Goal: Task Accomplishment & Management: Use online tool/utility

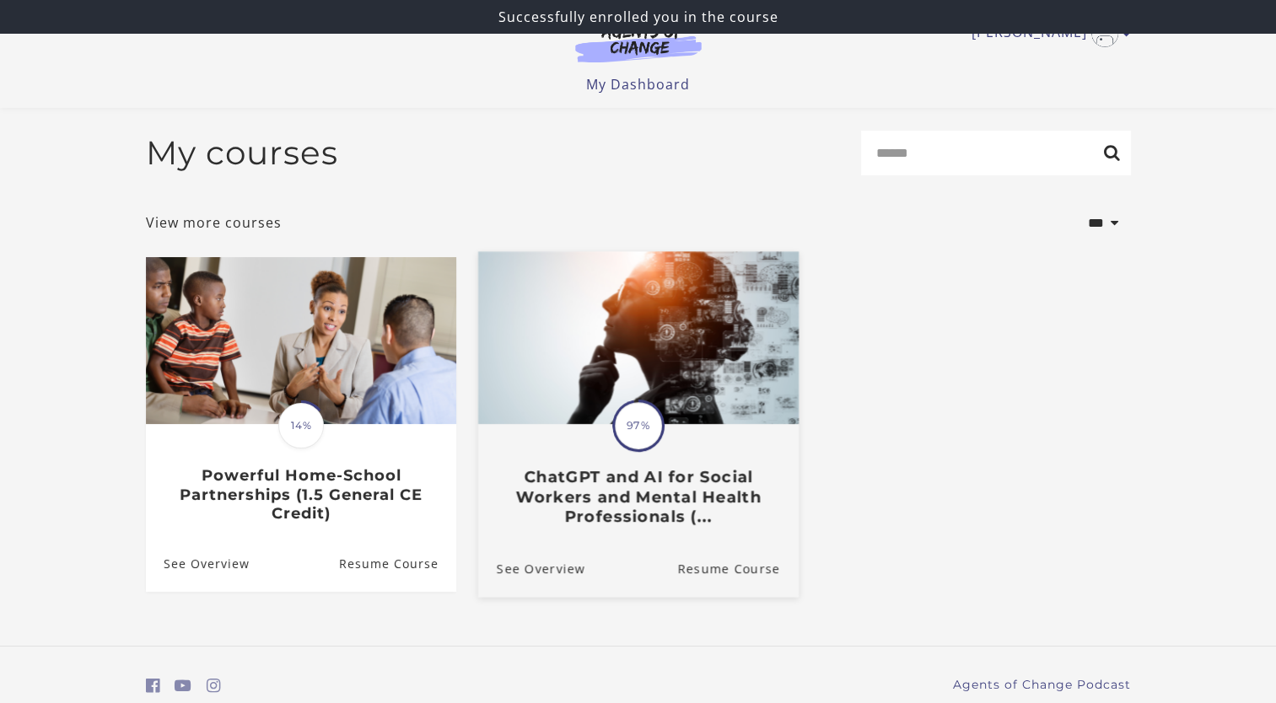
scroll to position [67, 0]
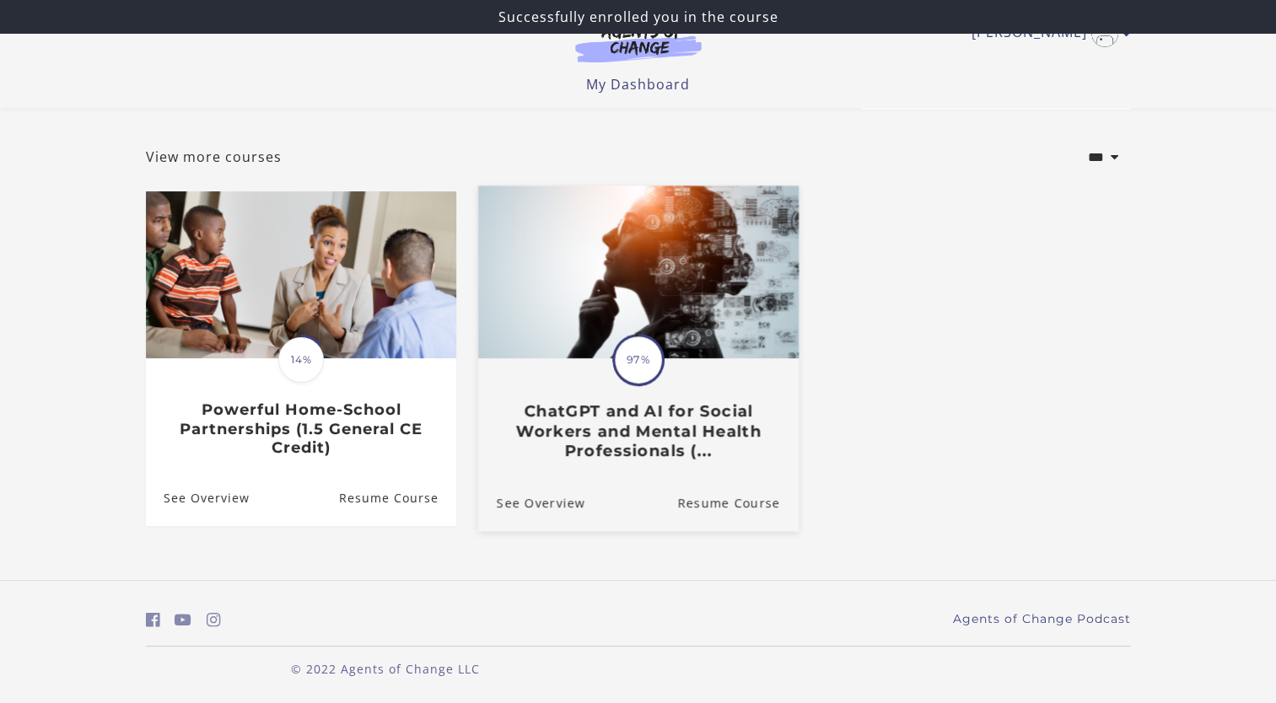
click at [630, 448] on h3 "ChatGPT and AI for Social Workers and Mental Health Professionals (..." at bounding box center [637, 431] width 283 height 59
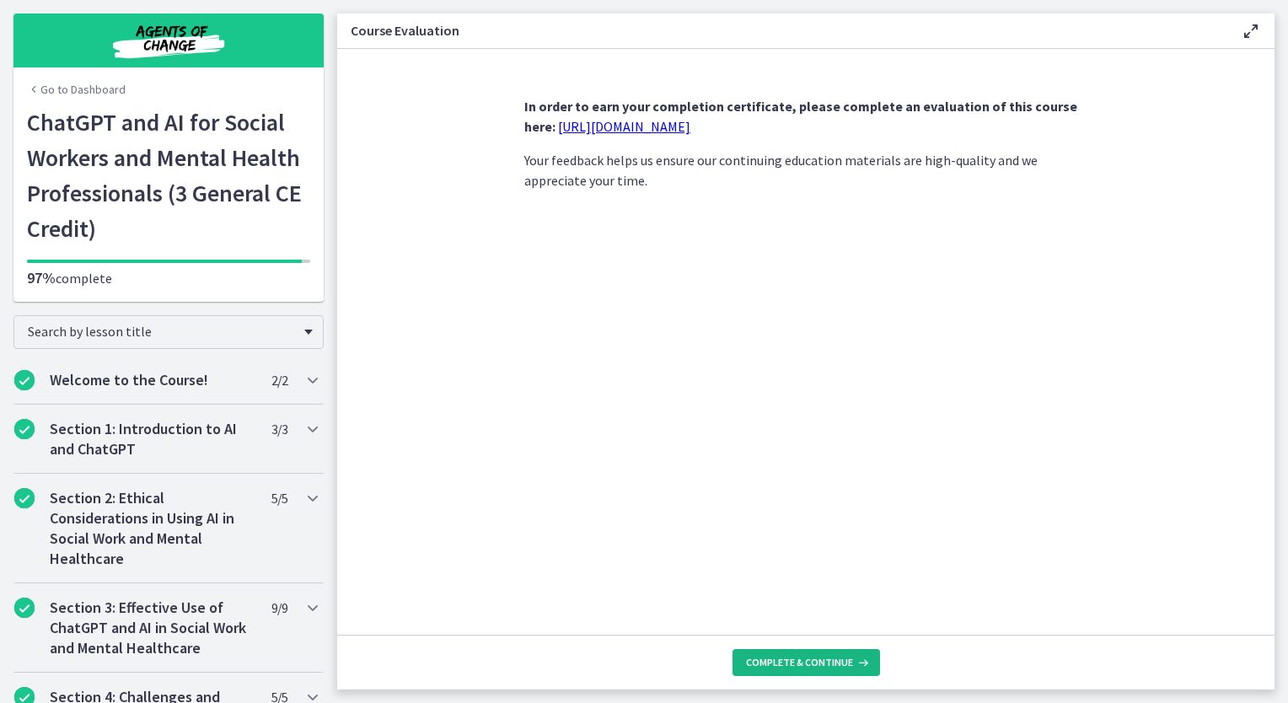
click at [837, 667] on span "Complete & continue" at bounding box center [799, 662] width 107 height 13
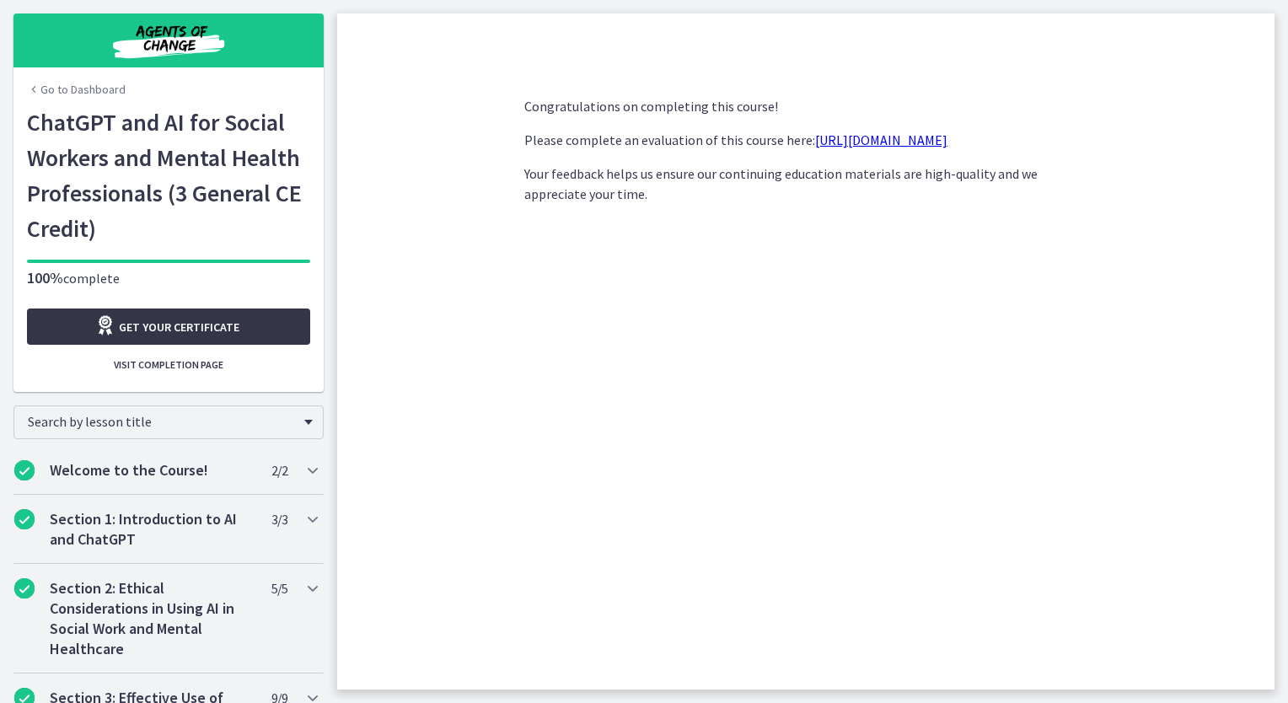
click at [148, 326] on span "Get your certificate" at bounding box center [179, 327] width 121 height 20
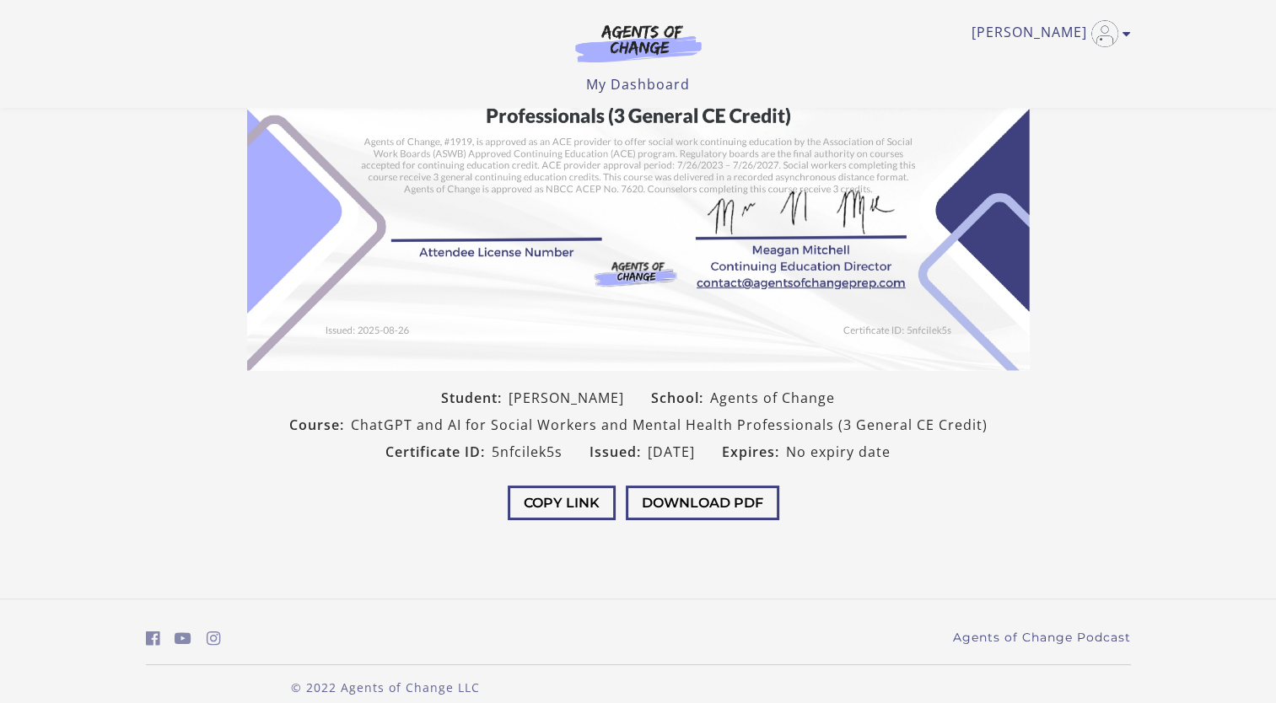
scroll to position [239, 0]
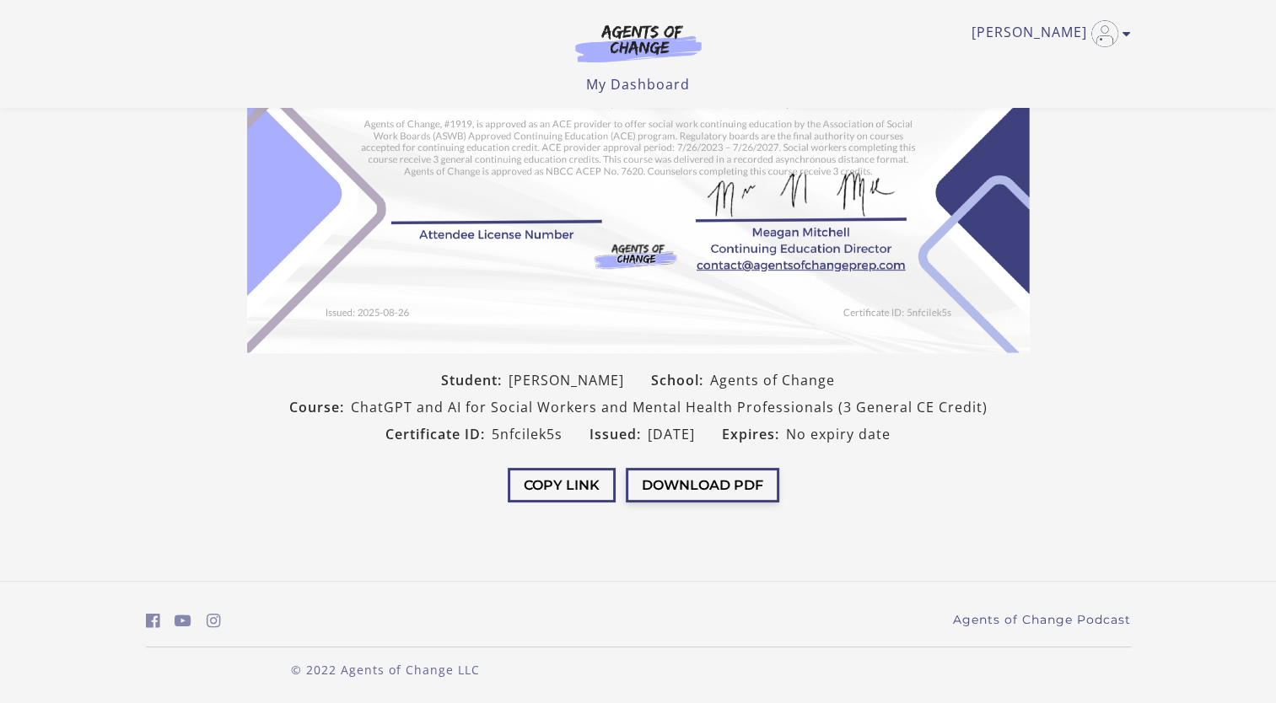
click at [681, 482] on button "Download PDF" at bounding box center [702, 485] width 153 height 35
click at [1152, 366] on section "Student: Ashley krumbach School: Agents of Change Course: ChatGPT and AI for So…" at bounding box center [638, 157] width 1276 height 739
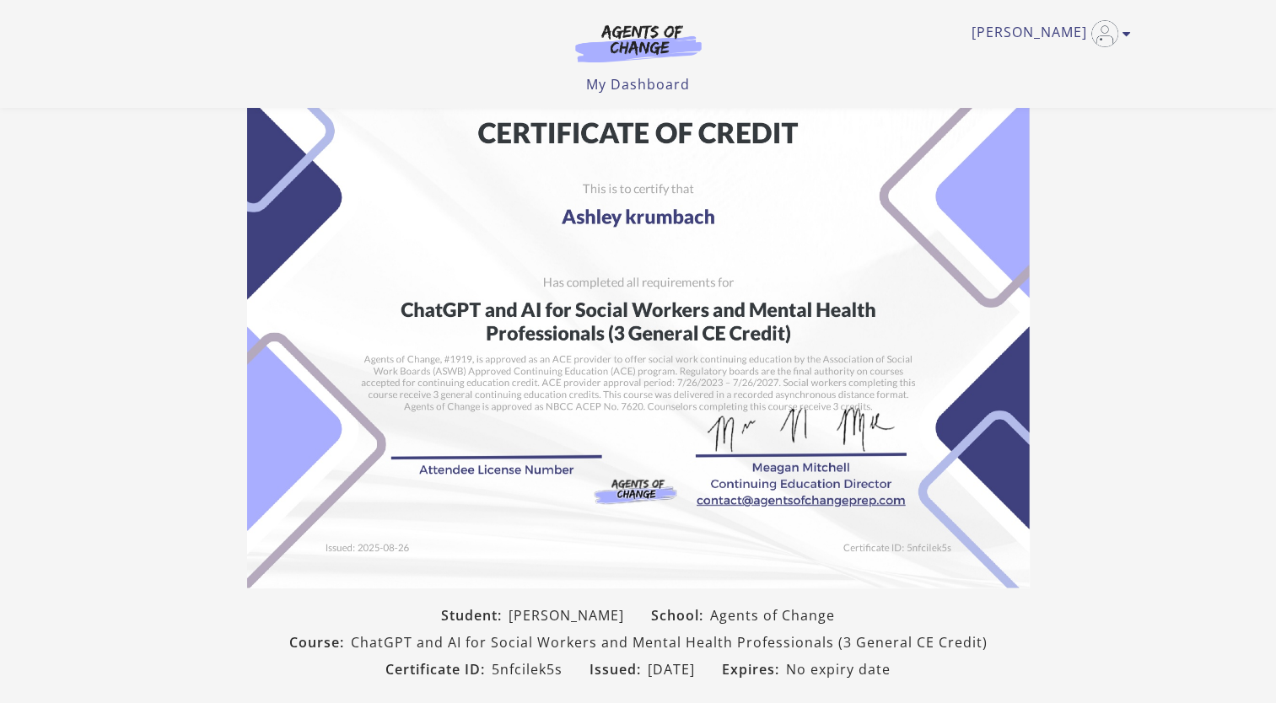
scroll to position [0, 0]
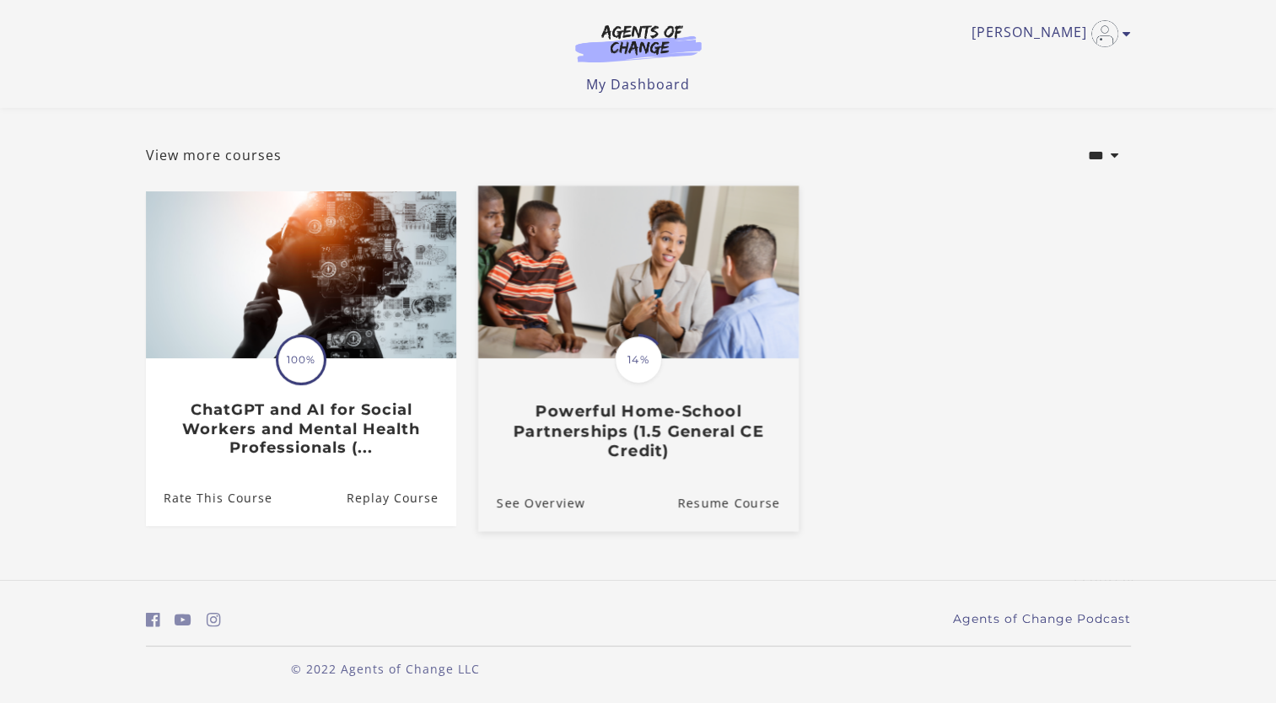
scroll to position [66, 0]
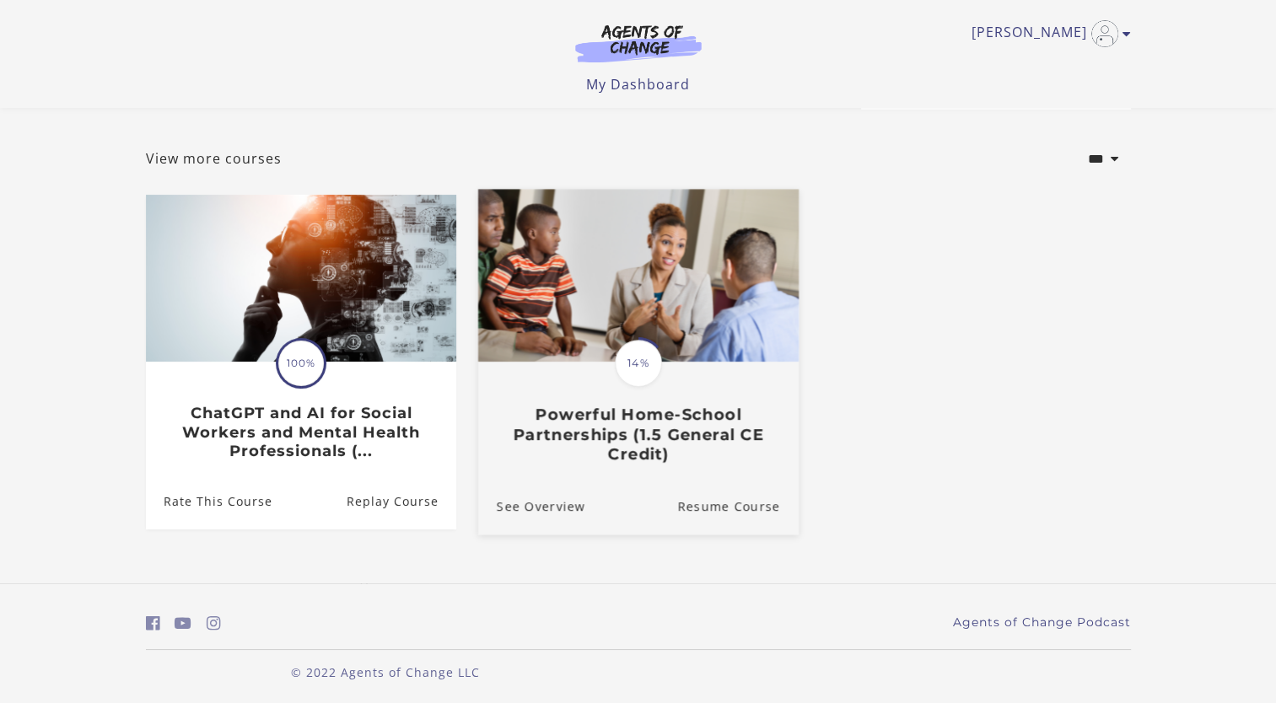
click at [543, 409] on h3 "Powerful Home-School Partnerships (1.5 General CE Credit)" at bounding box center [637, 435] width 283 height 59
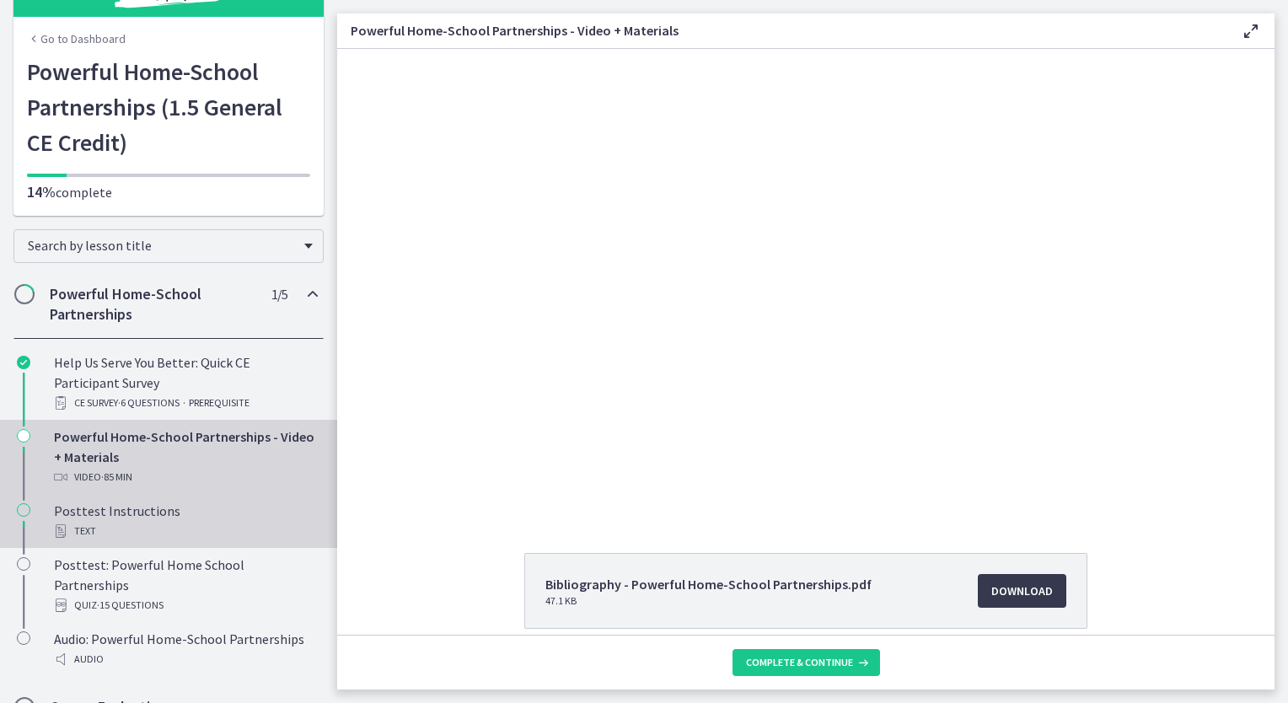
scroll to position [78, 0]
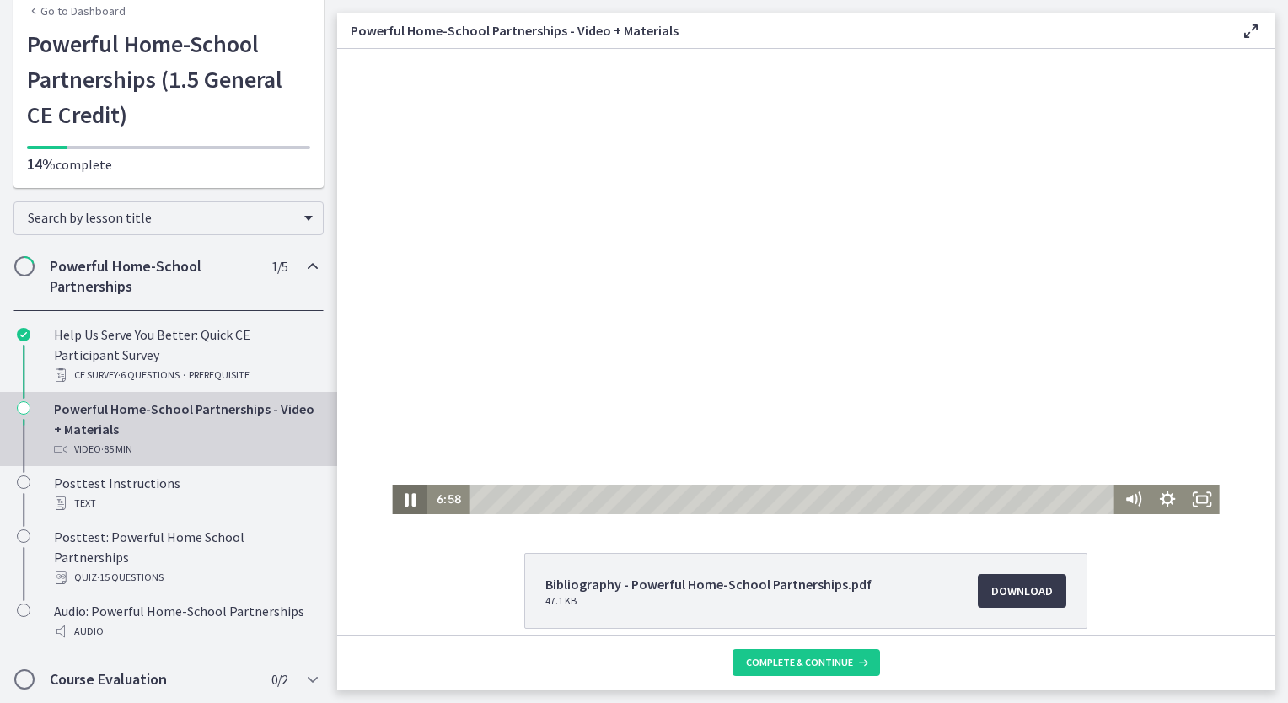
click at [398, 497] on icon "Pause" at bounding box center [409, 498] width 41 height 35
